Goal: Find specific page/section: Find specific page/section

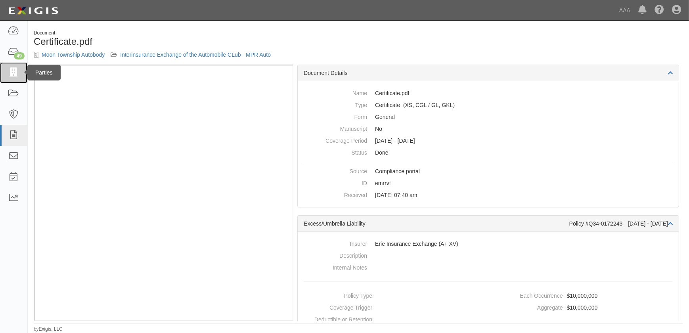
click at [16, 71] on icon at bounding box center [13, 72] width 11 height 9
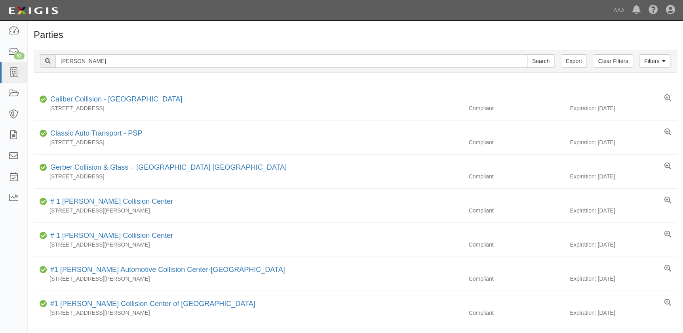
type input "[PERSON_NAME]"
click at [527, 54] on input "Search" at bounding box center [541, 60] width 28 height 13
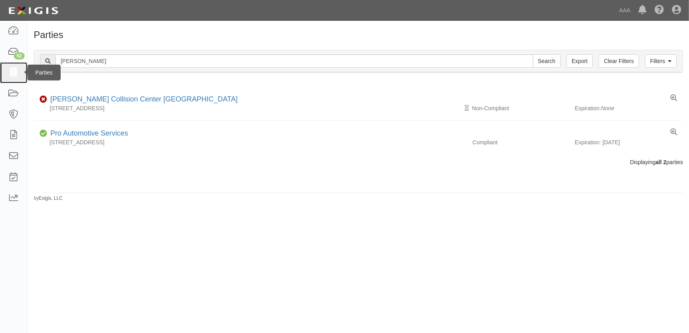
click at [12, 73] on icon at bounding box center [13, 72] width 11 height 9
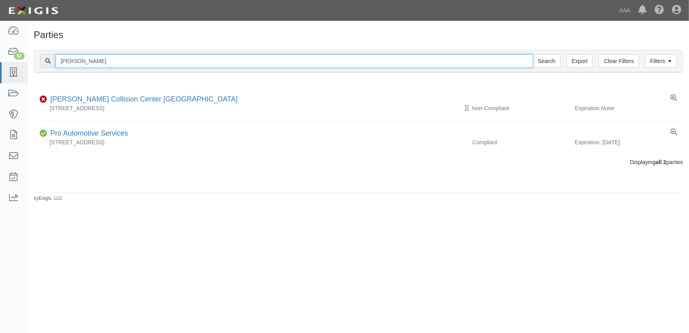
click at [149, 59] on input "[PERSON_NAME]" at bounding box center [293, 60] width 477 height 13
